Goal: Check status: Check status

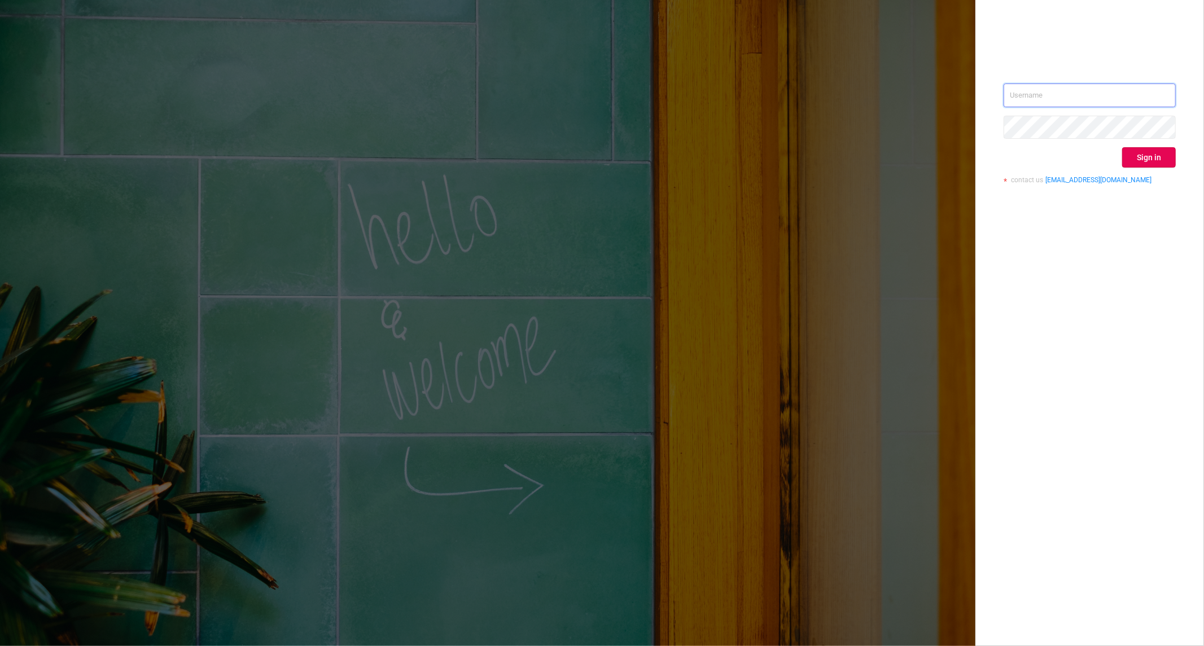
click at [1057, 97] on input "text" at bounding box center [1090, 96] width 172 height 24
type input "nathan@azuretech.io"
click at [1152, 150] on button "Sign in" at bounding box center [1149, 157] width 54 height 20
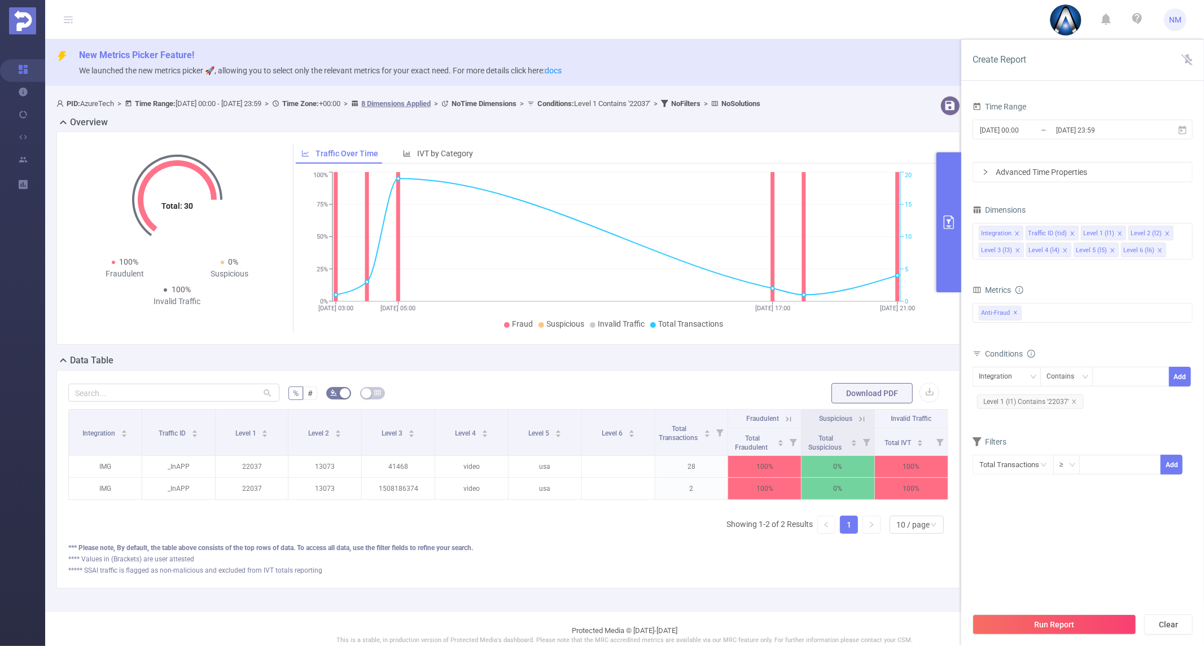
click at [1124, 515] on section "Time Range [DATE] 00:00 _ [DATE] 23:59 Advanced Time Properties Dimensions Inte…" at bounding box center [1083, 353] width 220 height 508
click at [1069, 400] on span "Level 1 (l1) Contains '22037'" at bounding box center [1030, 402] width 107 height 15
click at [1075, 403] on icon "icon: close" at bounding box center [1074, 402] width 4 height 4
drag, startPoint x: 1180, startPoint y: 235, endPoint x: 1185, endPoint y: 230, distance: 7.2
click at [1181, 234] on icon "icon: close-circle" at bounding box center [1183, 232] width 7 height 7
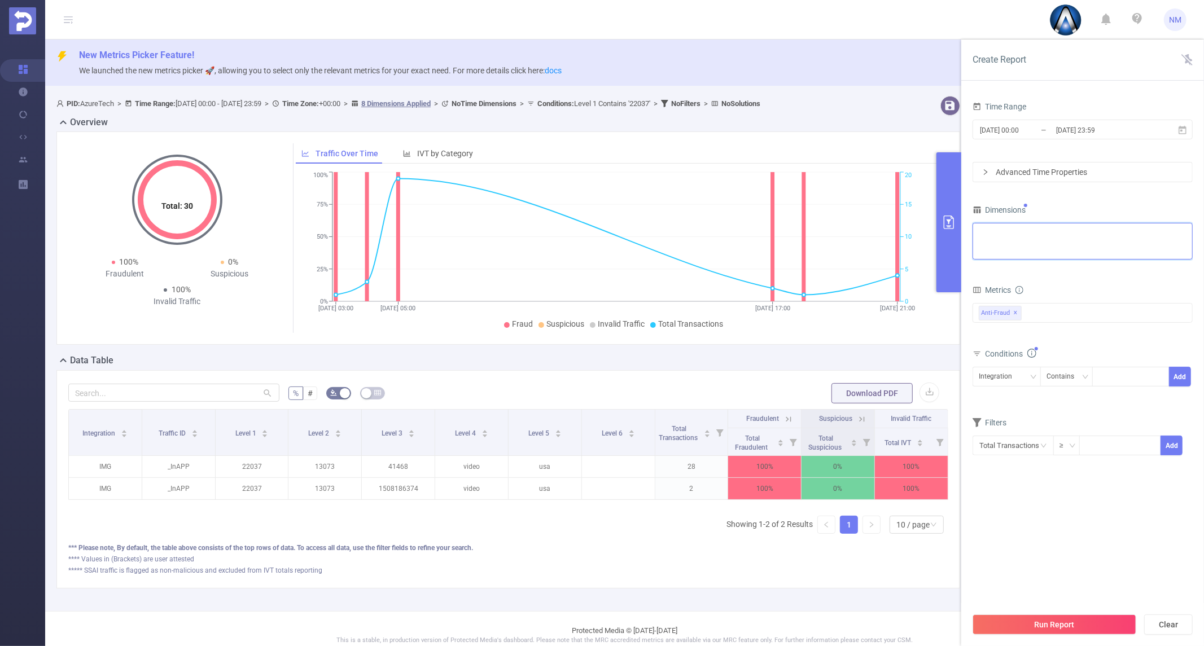
click at [1185, 229] on div "Integration Traffic ID (tid) Level 1 (l1) Level 2 (l2) Level 3 (l3) Level 4 (l4…" at bounding box center [1083, 233] width 208 height 19
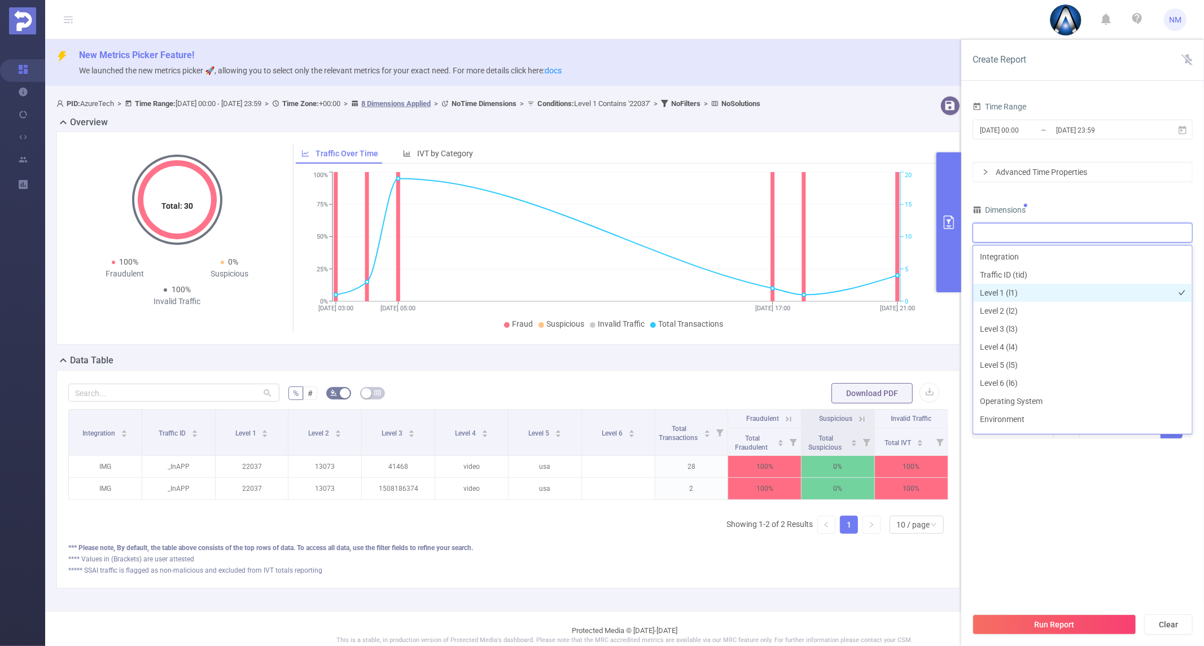
click at [1029, 299] on li "Level 1 (l1)" at bounding box center [1082, 293] width 219 height 18
click at [1014, 325] on li "Level 3 (l3)" at bounding box center [1082, 329] width 219 height 18
click at [1093, 568] on section "Time Range [DATE] 00:00 _ [DATE] 23:59 Advanced Time Properties Dimensions Leve…" at bounding box center [1083, 353] width 220 height 508
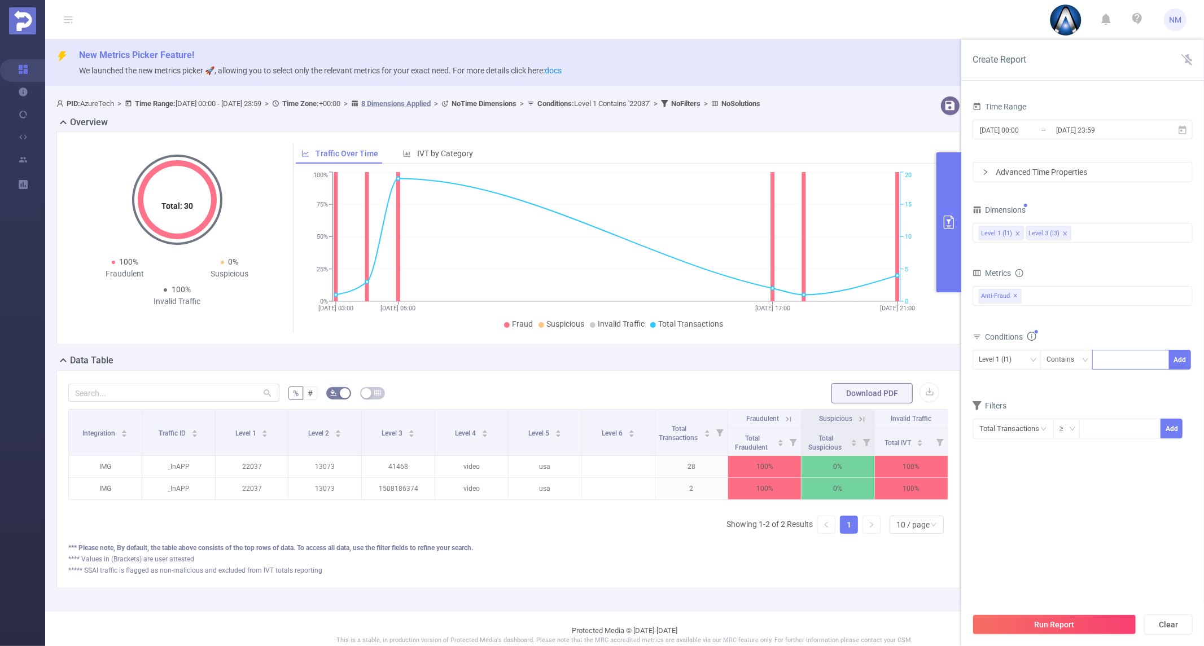
click at [1108, 353] on div at bounding box center [1131, 360] width 65 height 19
type input "22053"
click at [1122, 381] on li "22053" at bounding box center [1130, 383] width 77 height 18
click at [1171, 361] on button "Add" at bounding box center [1180, 360] width 22 height 20
click at [1083, 133] on input "[DATE] 23:59" at bounding box center [1100, 129] width 91 height 15
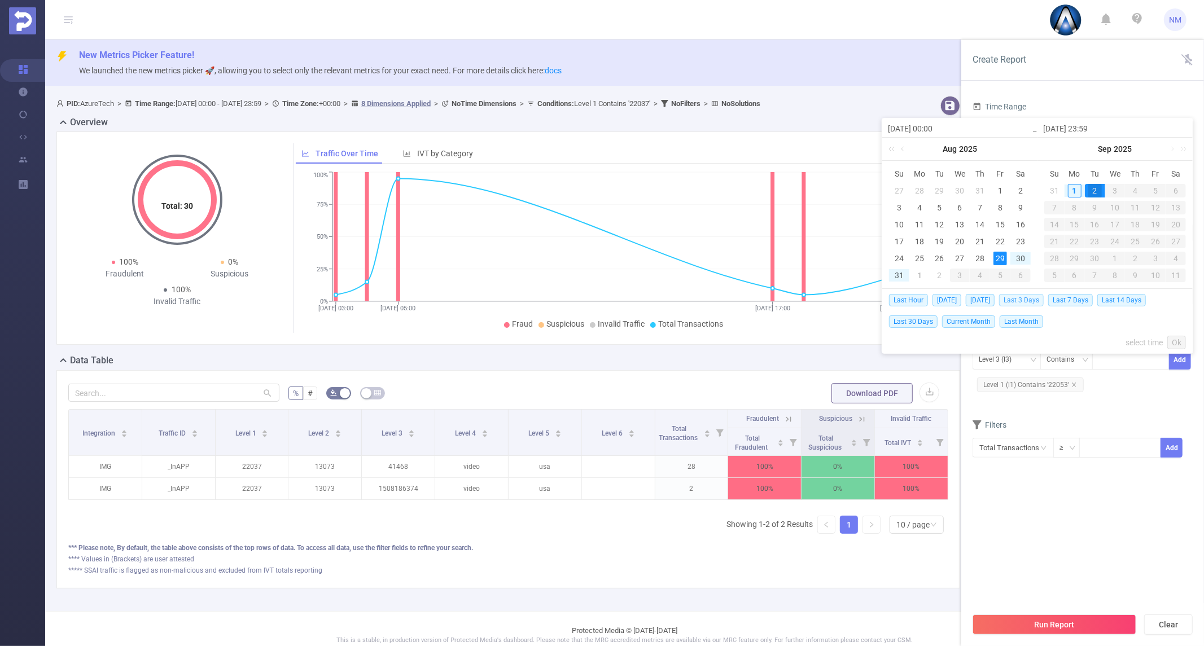
click at [1019, 300] on span "Last 3 Days" at bounding box center [1021, 300] width 45 height 12
type input "[DATE] 23:59"
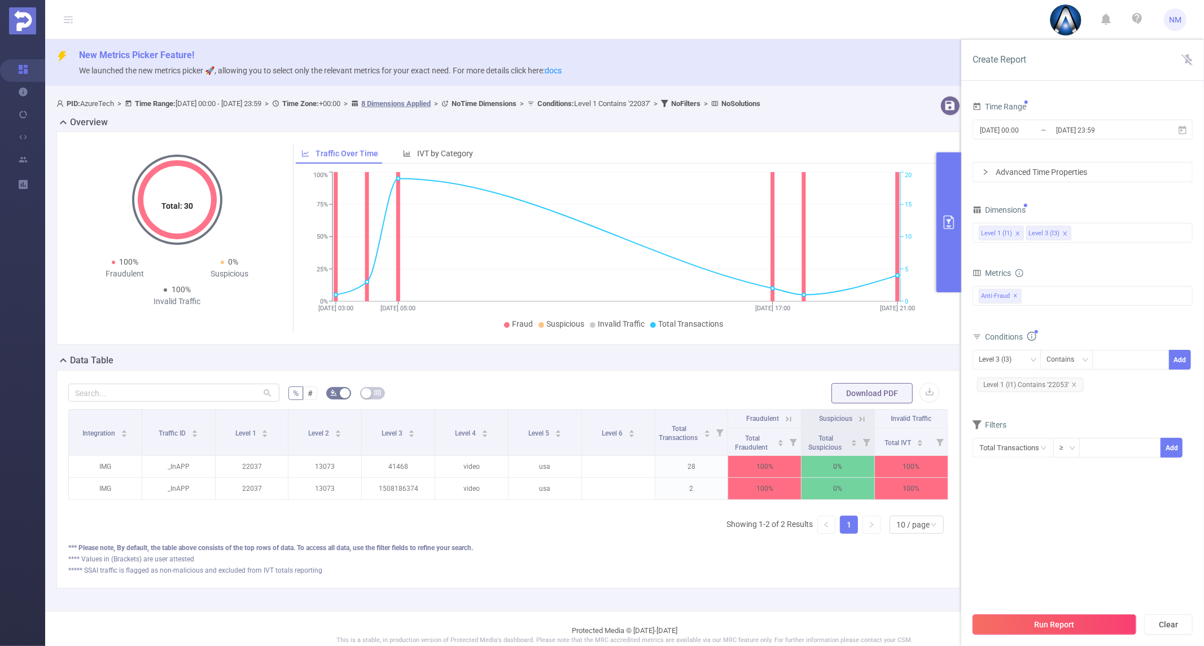
click at [1042, 617] on button "Run Report" at bounding box center [1055, 625] width 164 height 20
